Goal: Navigation & Orientation: Find specific page/section

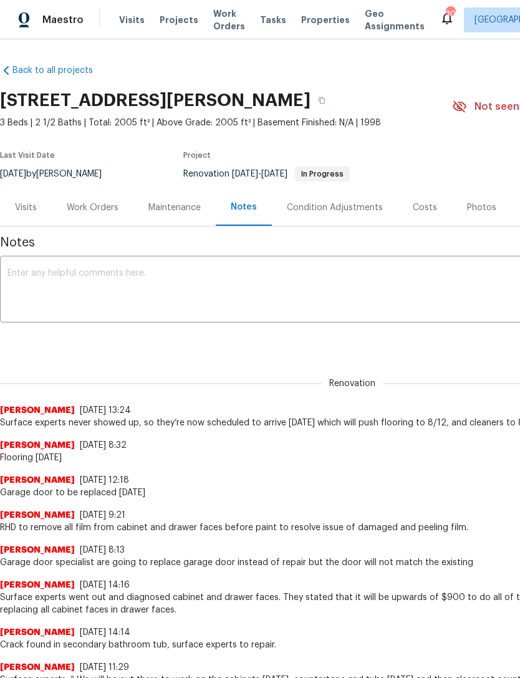
click at [84, 207] on div "Work Orders" at bounding box center [93, 207] width 52 height 12
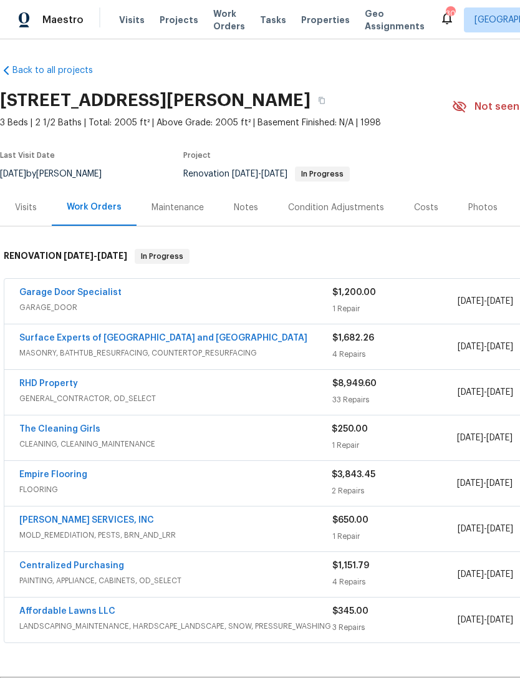
click at [246, 213] on div "Notes" at bounding box center [246, 207] width 24 height 12
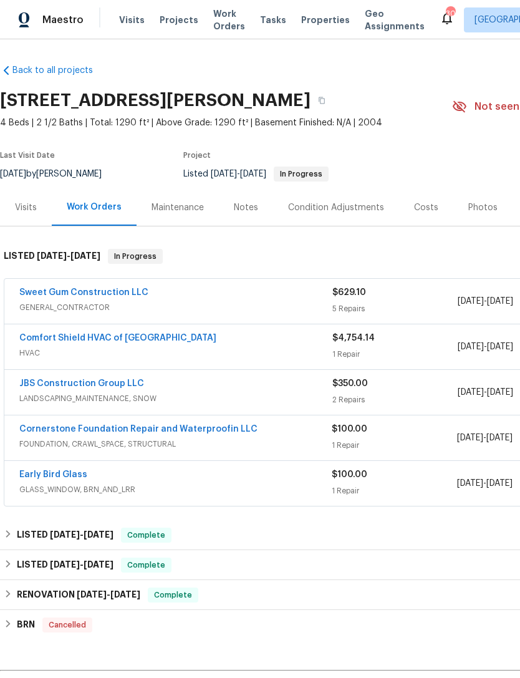
scroll to position [47, 0]
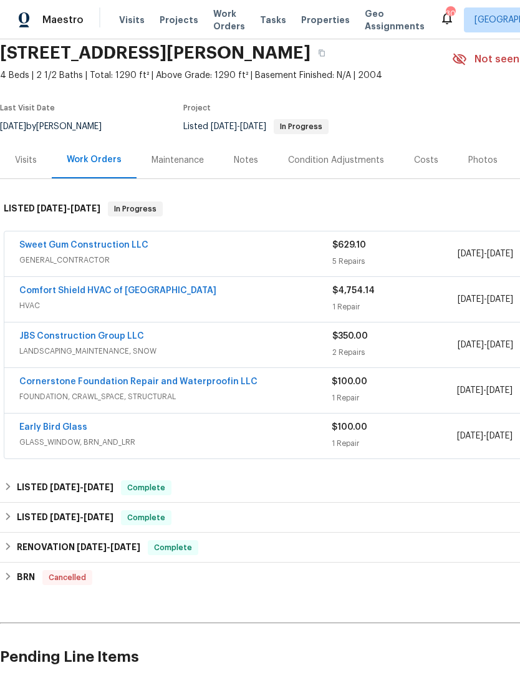
click at [248, 154] on div "Notes" at bounding box center [246, 160] width 24 height 12
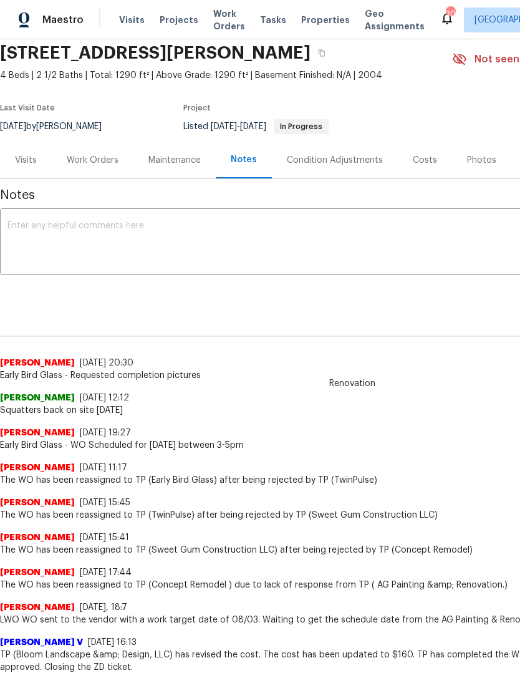
click at [283, 256] on textarea at bounding box center [352, 243] width 690 height 44
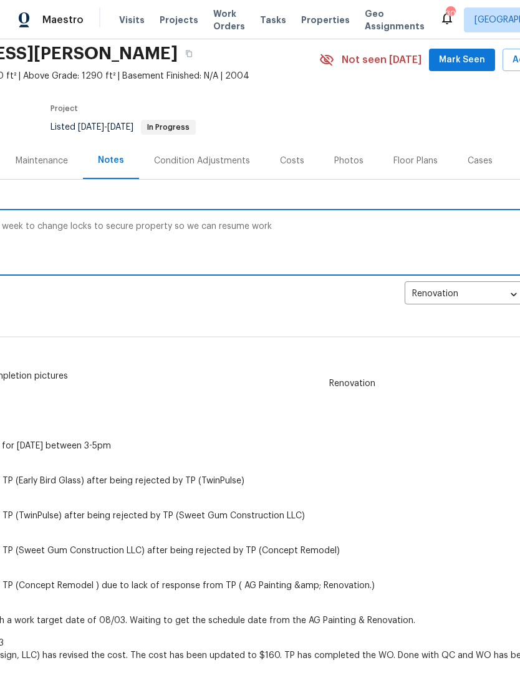
scroll to position [47, 179]
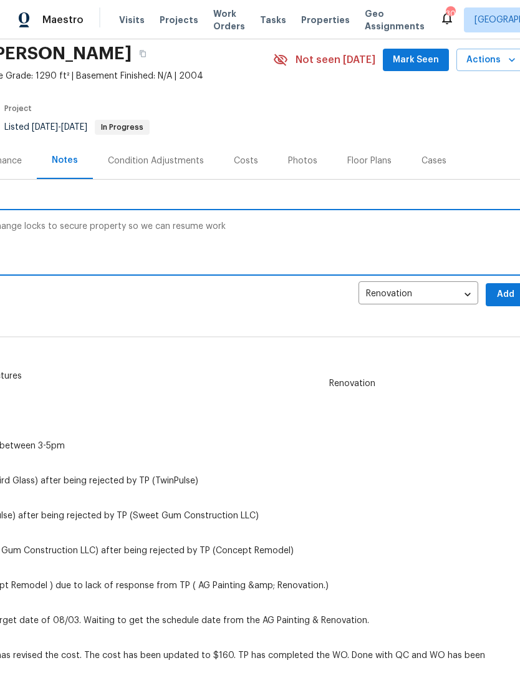
type textarea "Sweet Gum will be on site this week to change locks to secure property so we ca…"
click at [501, 296] on span "Add" at bounding box center [506, 295] width 20 height 16
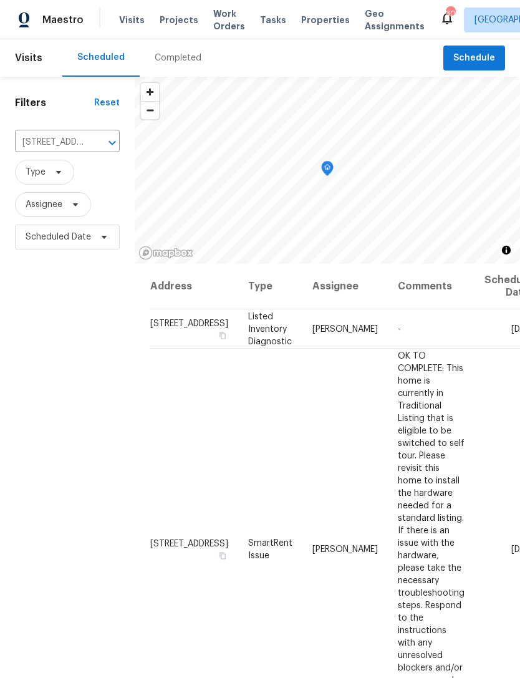
click at [54, 138] on input "104 Mossbark Ln, Chapel Hill, NC 27514" at bounding box center [50, 142] width 70 height 19
type input "1914"
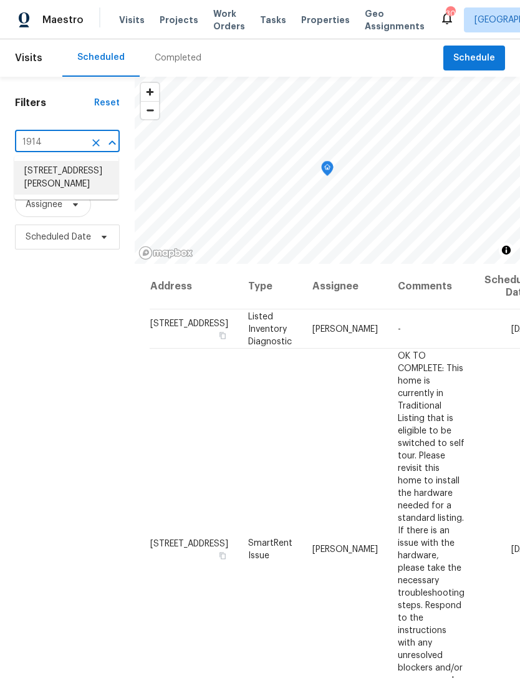
click at [56, 175] on li "1914 Adams Pl, Hillsborough, NC 27278" at bounding box center [66, 178] width 104 height 34
